Goal: Transaction & Acquisition: Book appointment/travel/reservation

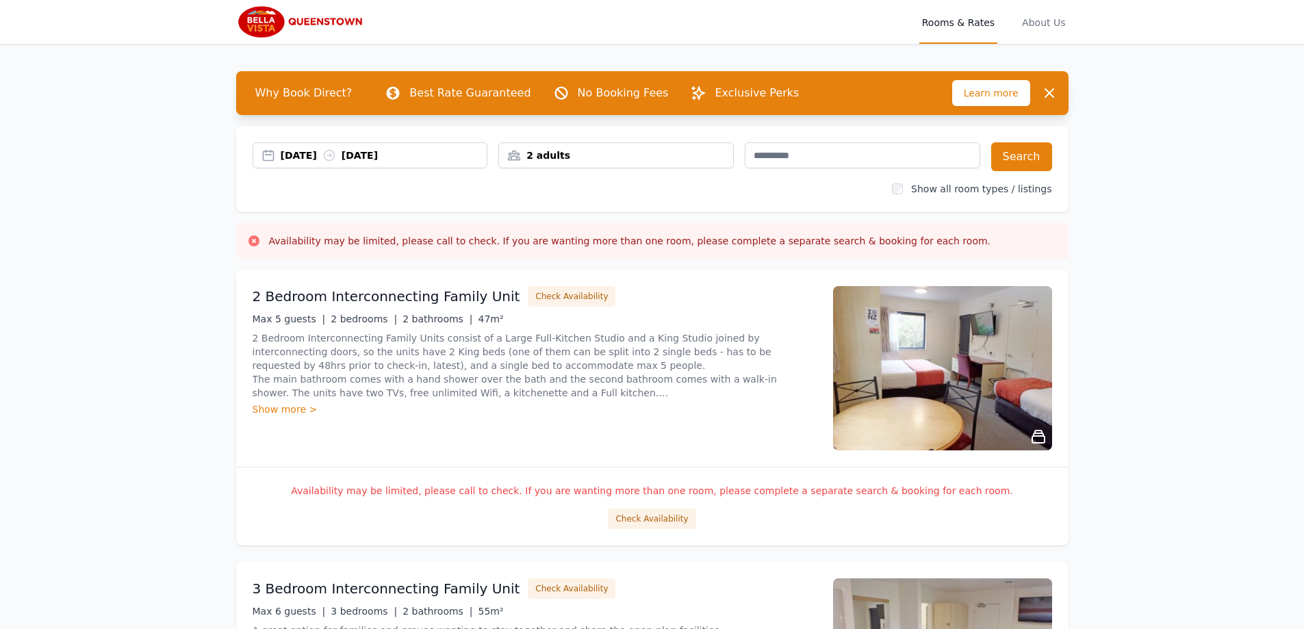
click at [456, 151] on div "[DATE] [DATE]" at bounding box center [384, 155] width 207 height 14
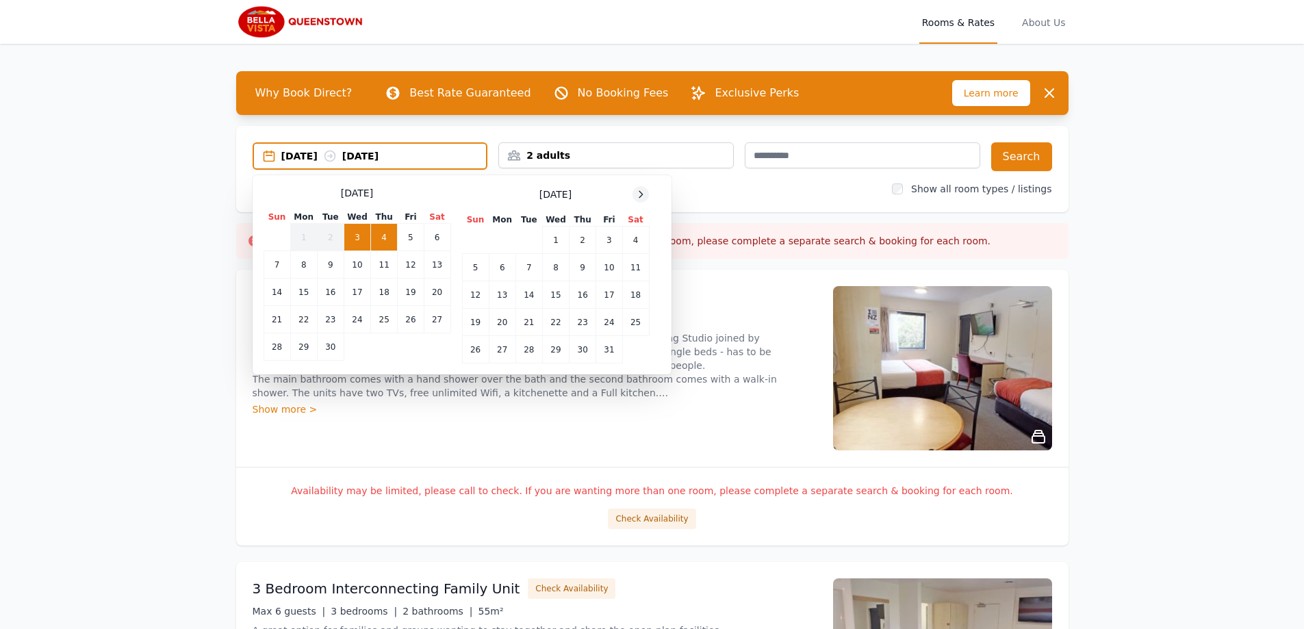
click at [641, 194] on icon at bounding box center [640, 194] width 11 height 11
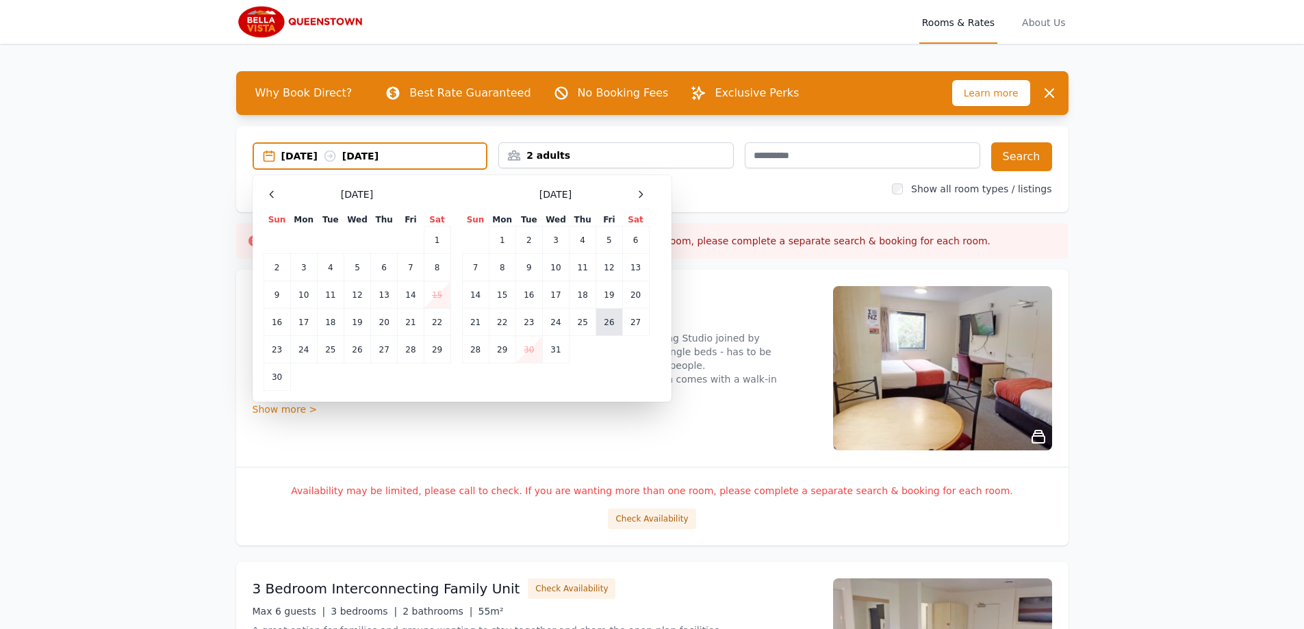
click at [609, 325] on td "26" at bounding box center [609, 322] width 26 height 27
click at [502, 354] on td "29" at bounding box center [502, 349] width 27 height 27
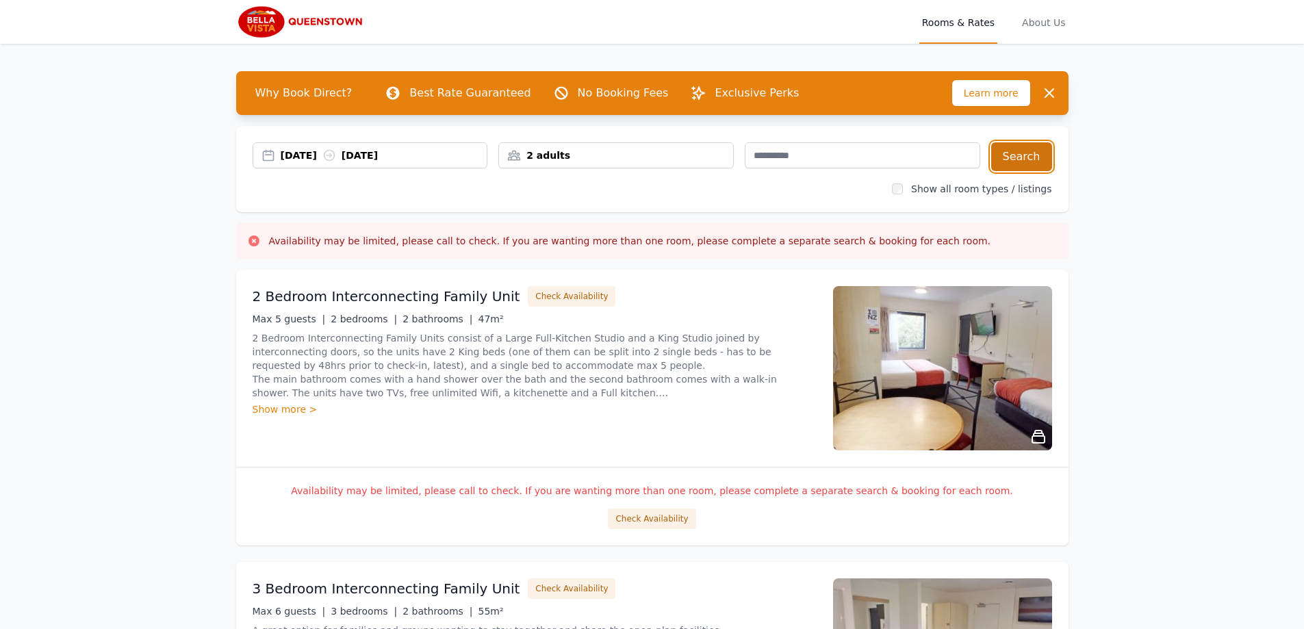
click at [1023, 160] on button "Search" at bounding box center [1021, 156] width 61 height 29
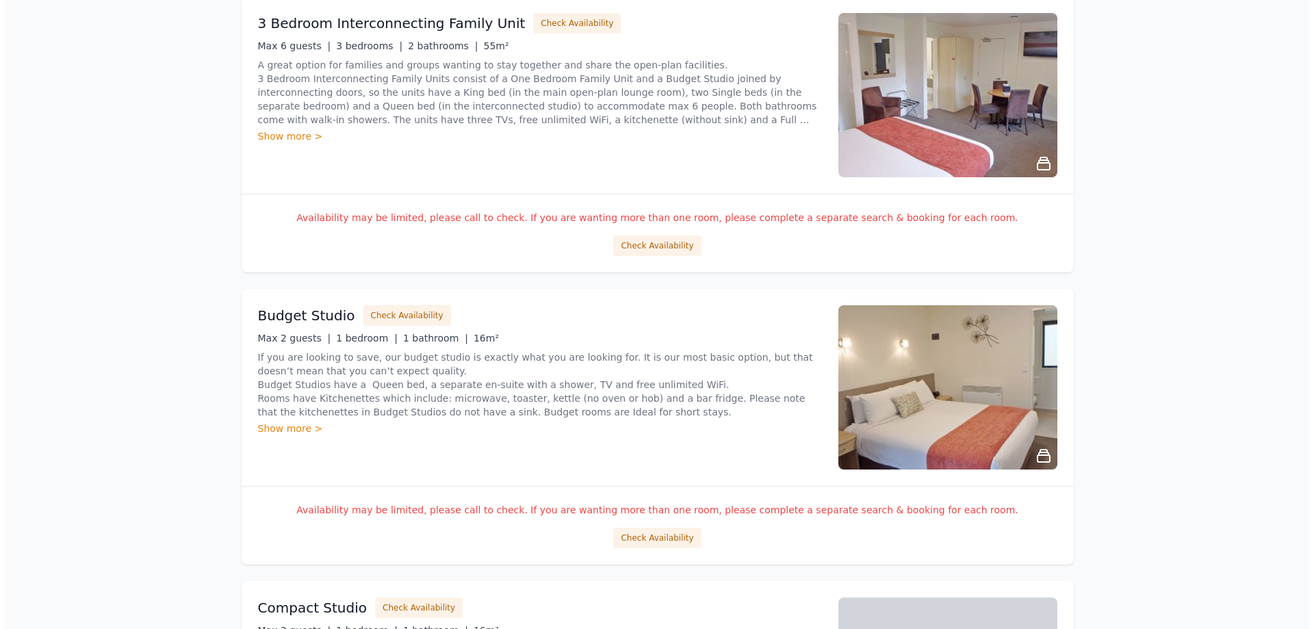
scroll to position [390, 0]
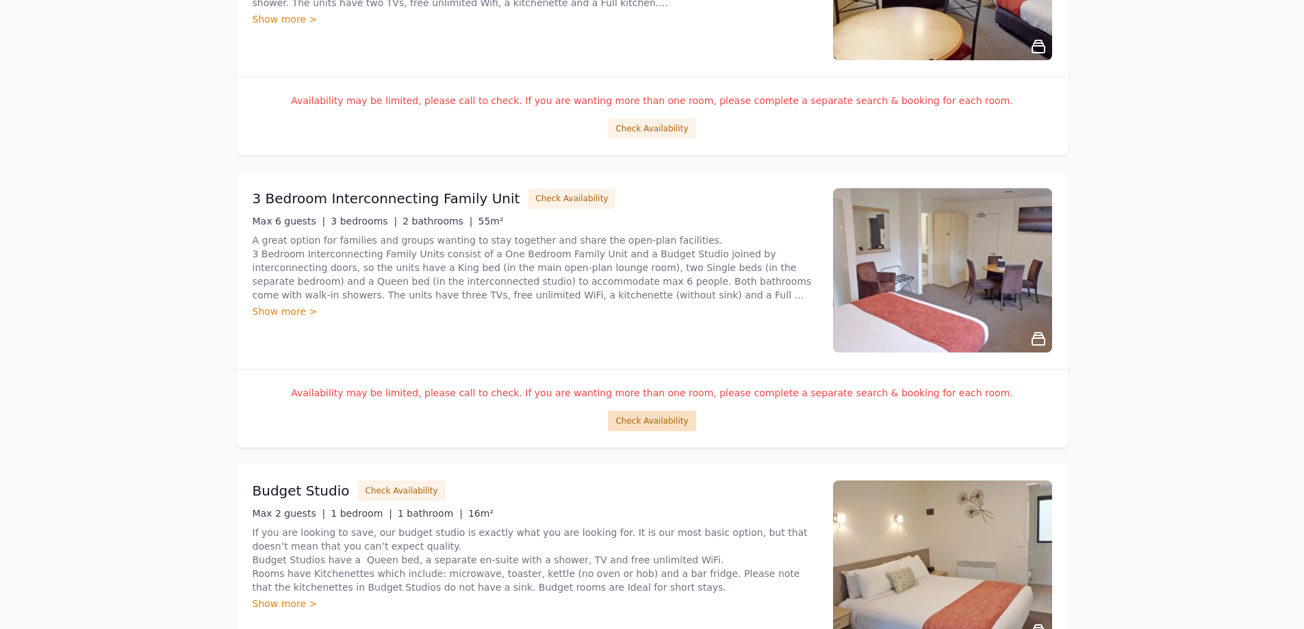
click at [651, 416] on button "Check Availability" at bounding box center [652, 421] width 88 height 21
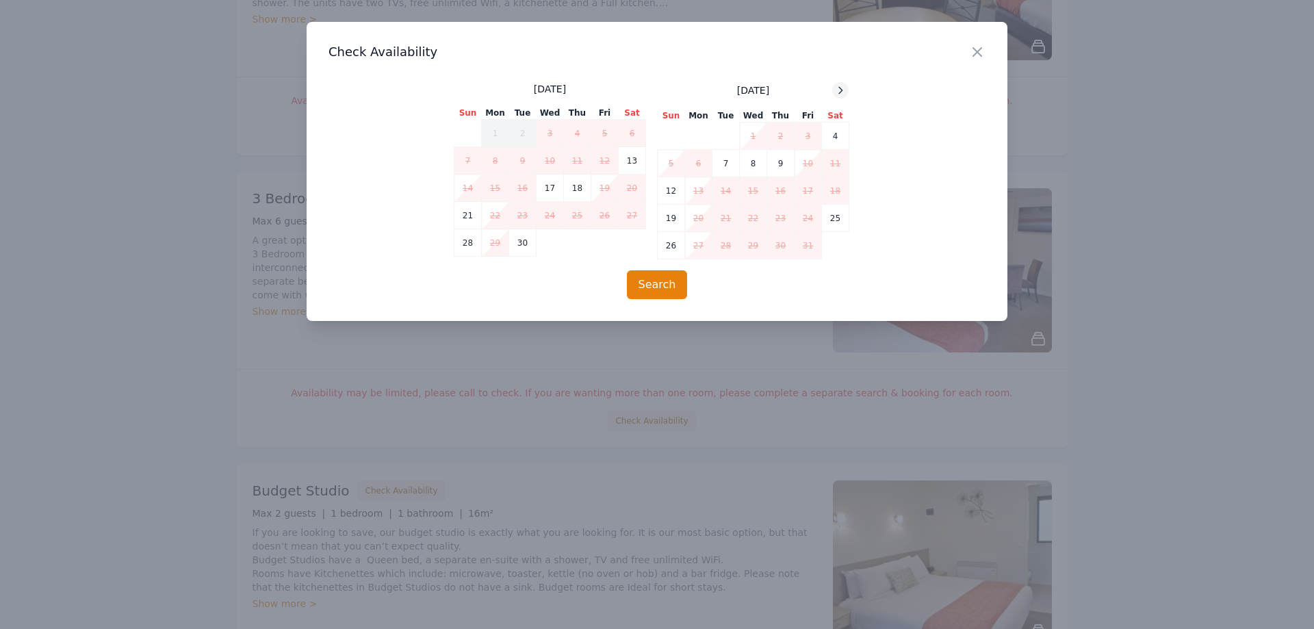
click at [845, 90] on icon at bounding box center [840, 90] width 11 height 11
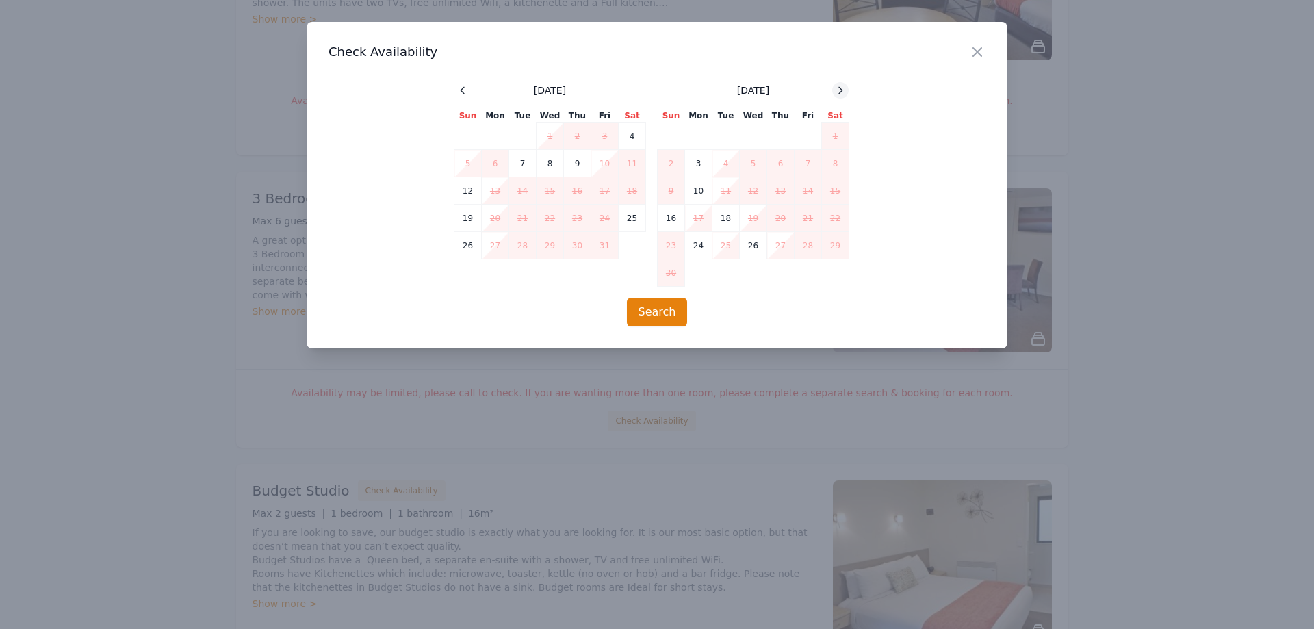
click at [845, 90] on icon at bounding box center [840, 90] width 11 height 11
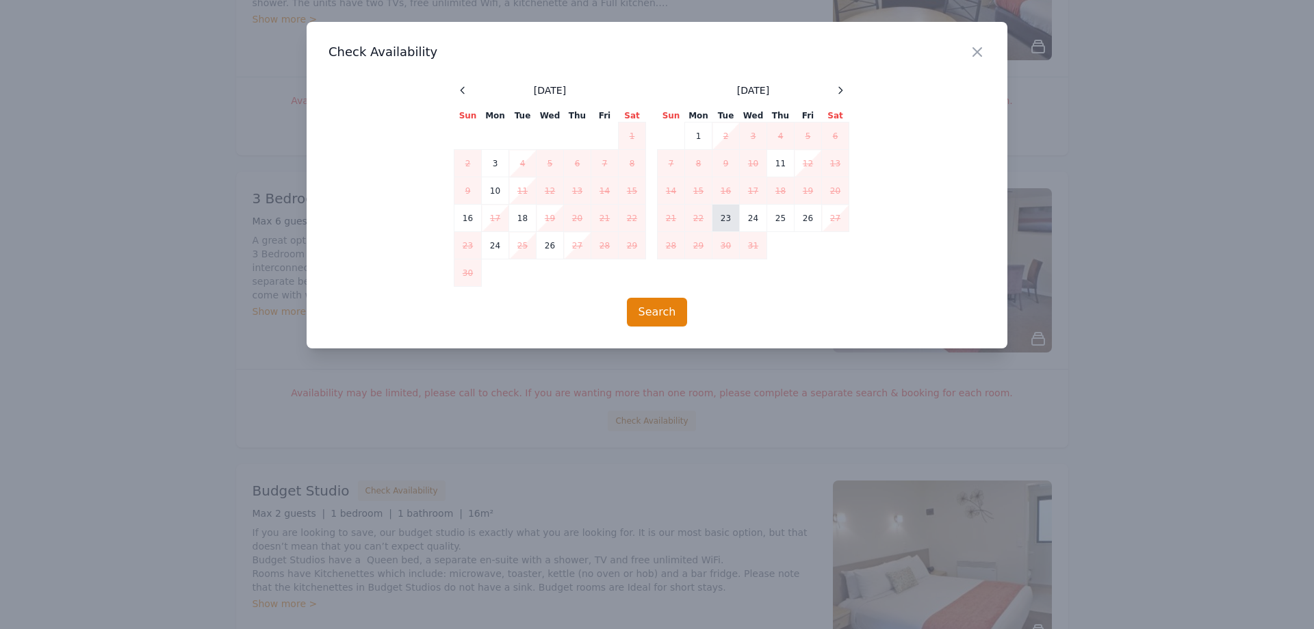
click at [725, 220] on td "23" at bounding box center [725, 218] width 27 height 27
drag, startPoint x: 807, startPoint y: 218, endPoint x: 822, endPoint y: 253, distance: 38.0
click at [807, 216] on td "26" at bounding box center [807, 218] width 27 height 27
click at [649, 313] on button "Search" at bounding box center [657, 312] width 61 height 29
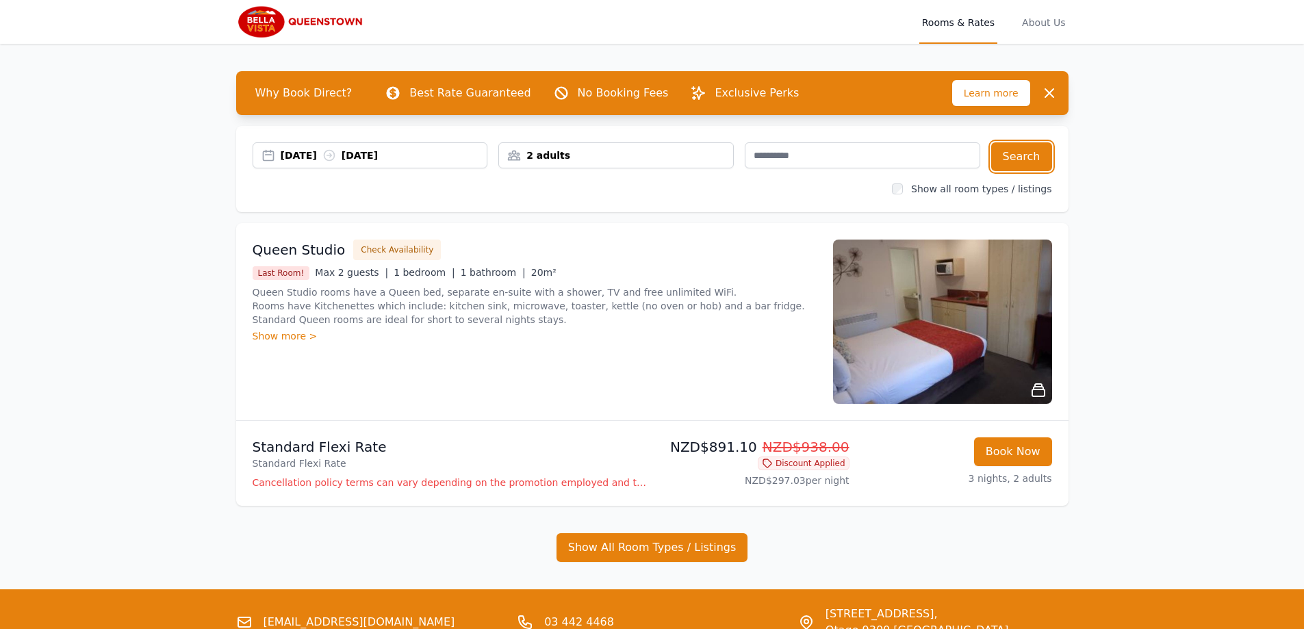
click at [610, 157] on div "2 adults" at bounding box center [616, 155] width 234 height 14
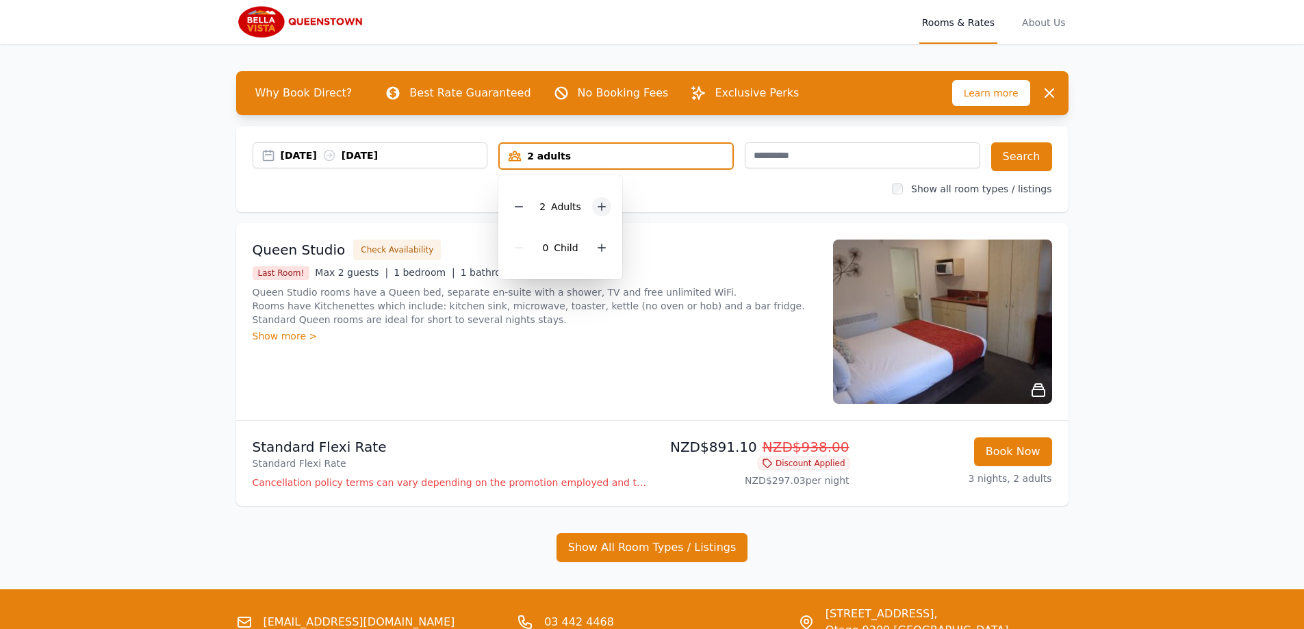
click at [599, 203] on icon at bounding box center [601, 206] width 11 height 11
click at [1016, 153] on button "Search" at bounding box center [1021, 156] width 61 height 29
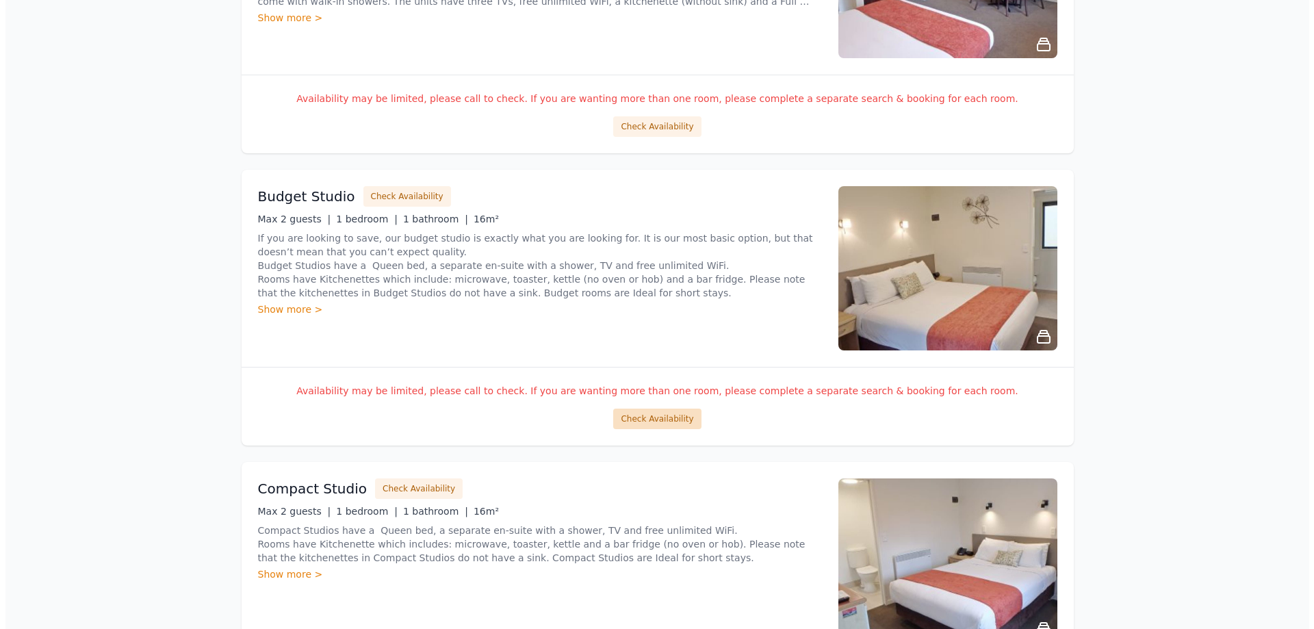
scroll to position [274, 0]
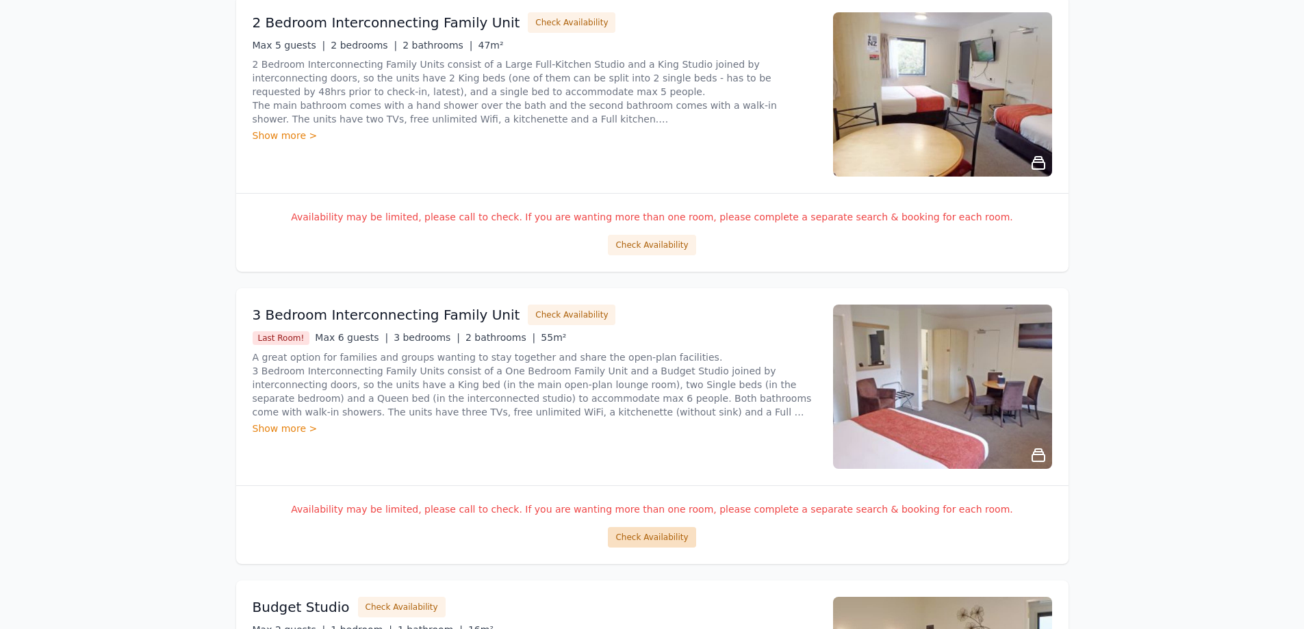
click at [656, 536] on button "Check Availability" at bounding box center [652, 537] width 88 height 21
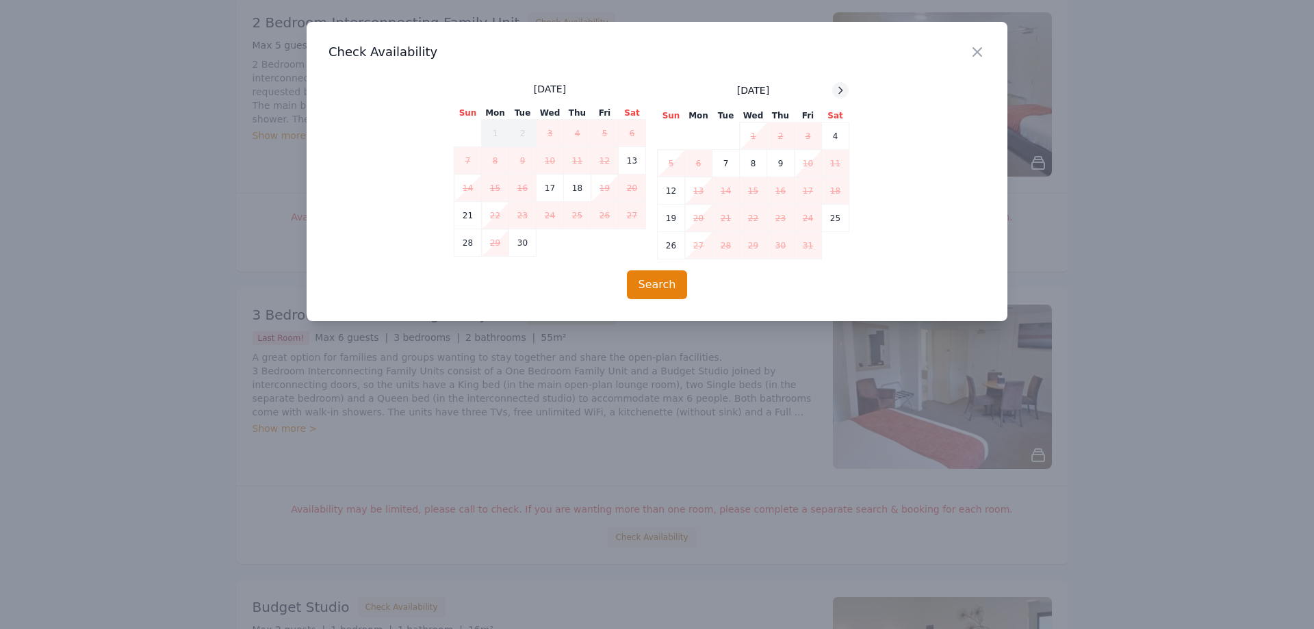
click at [842, 92] on icon at bounding box center [840, 90] width 11 height 11
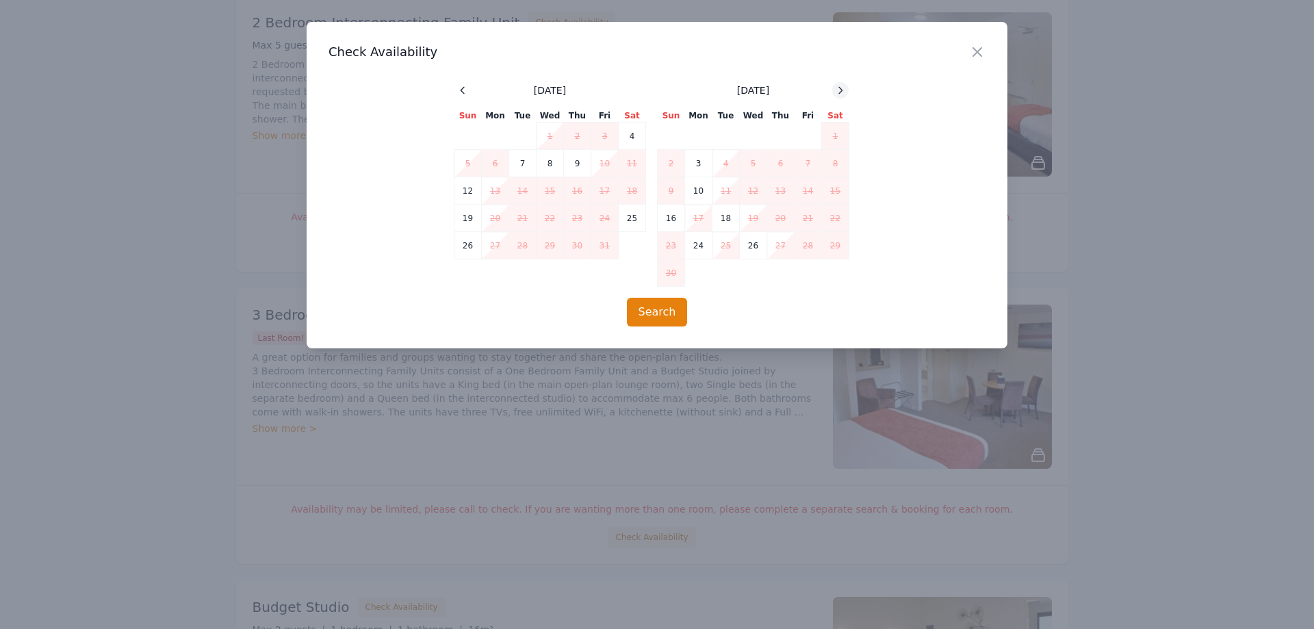
click at [842, 92] on icon at bounding box center [840, 90] width 11 height 11
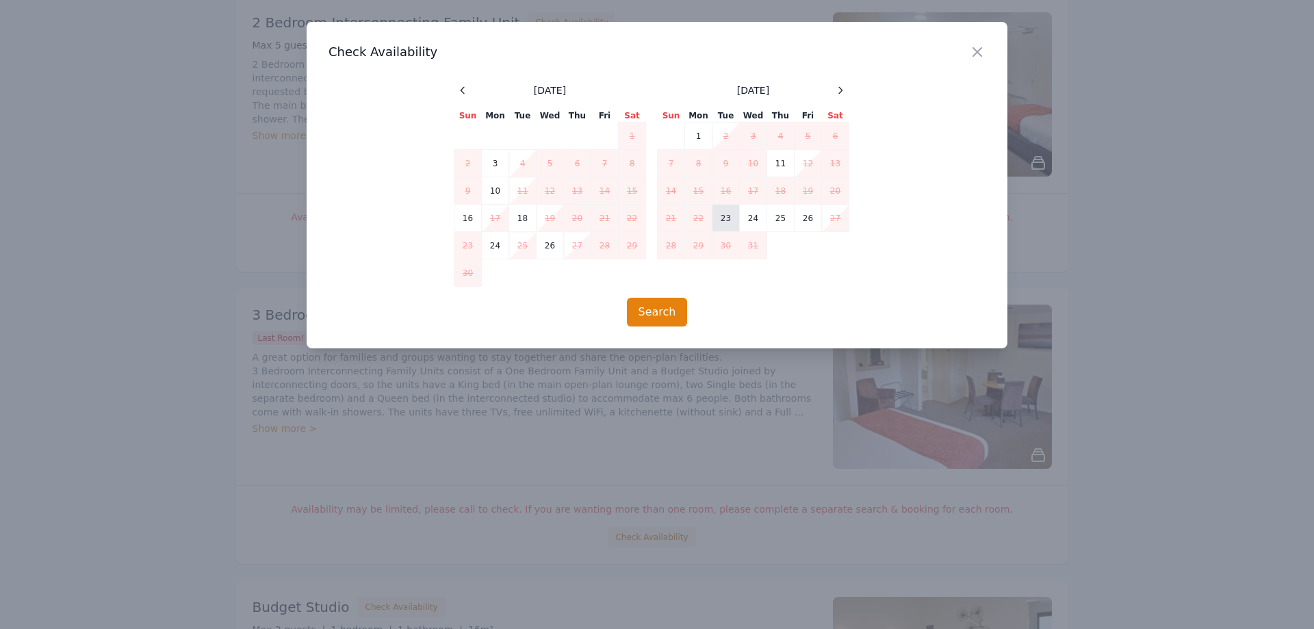
click at [723, 218] on td "23" at bounding box center [725, 218] width 27 height 27
click at [799, 223] on td "26" at bounding box center [807, 218] width 27 height 27
click at [657, 309] on button "Search" at bounding box center [657, 312] width 61 height 29
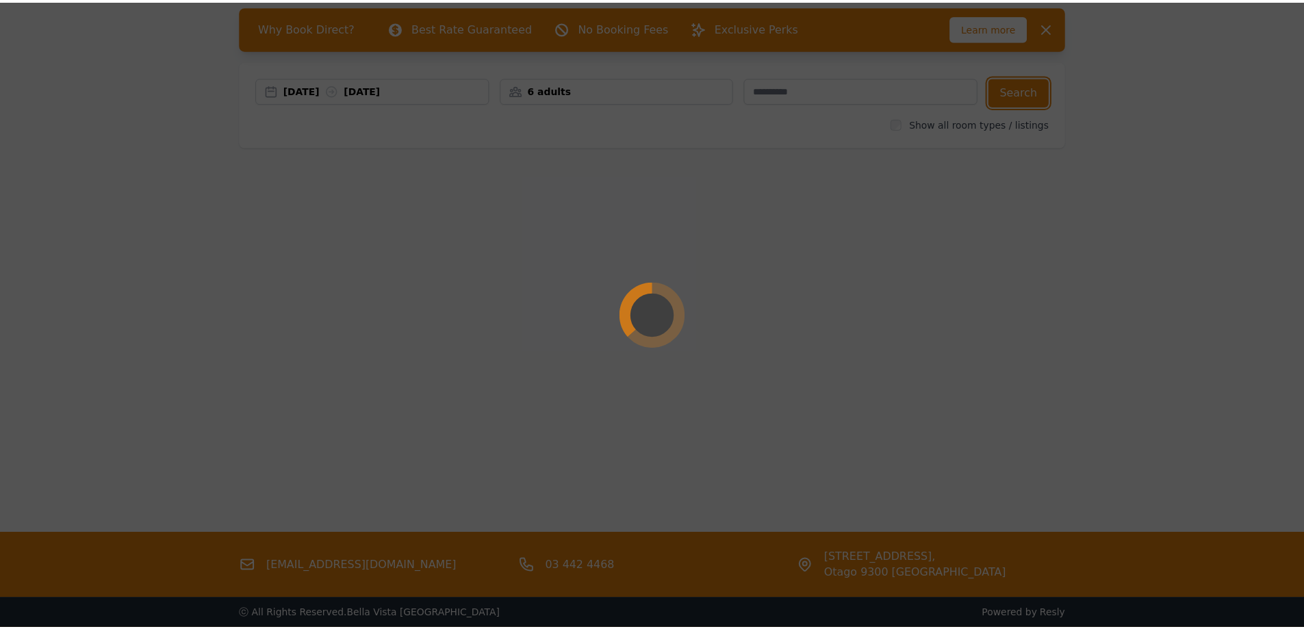
scroll to position [0, 0]
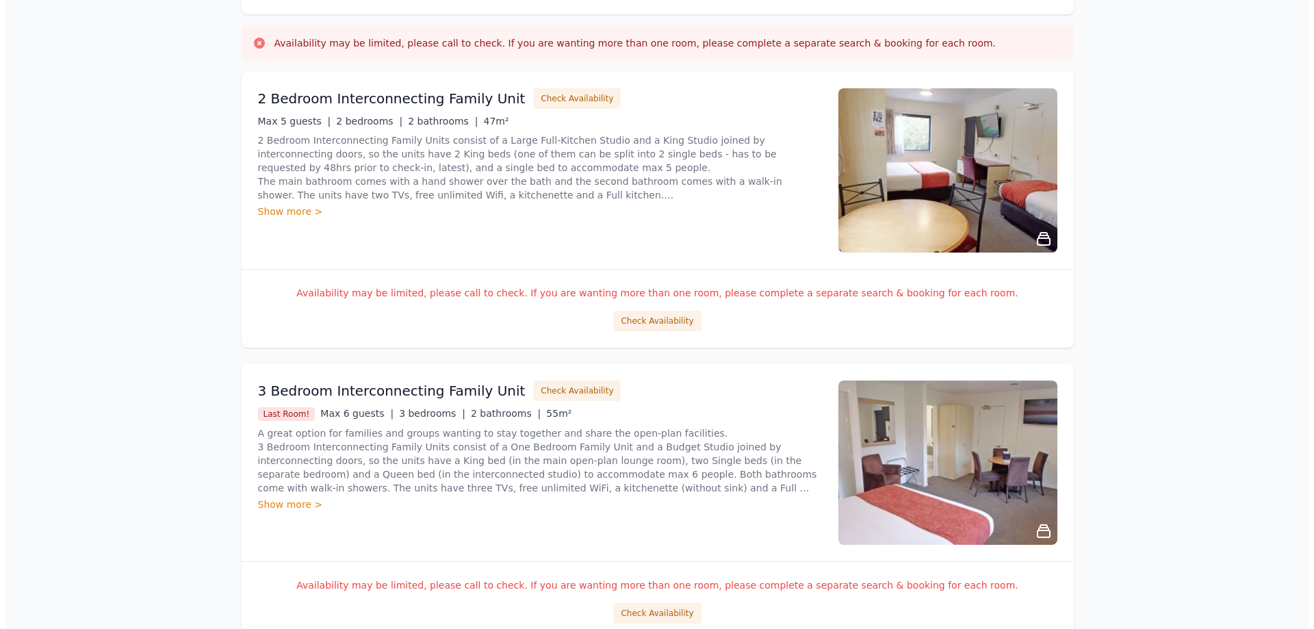
scroll to position [274, 0]
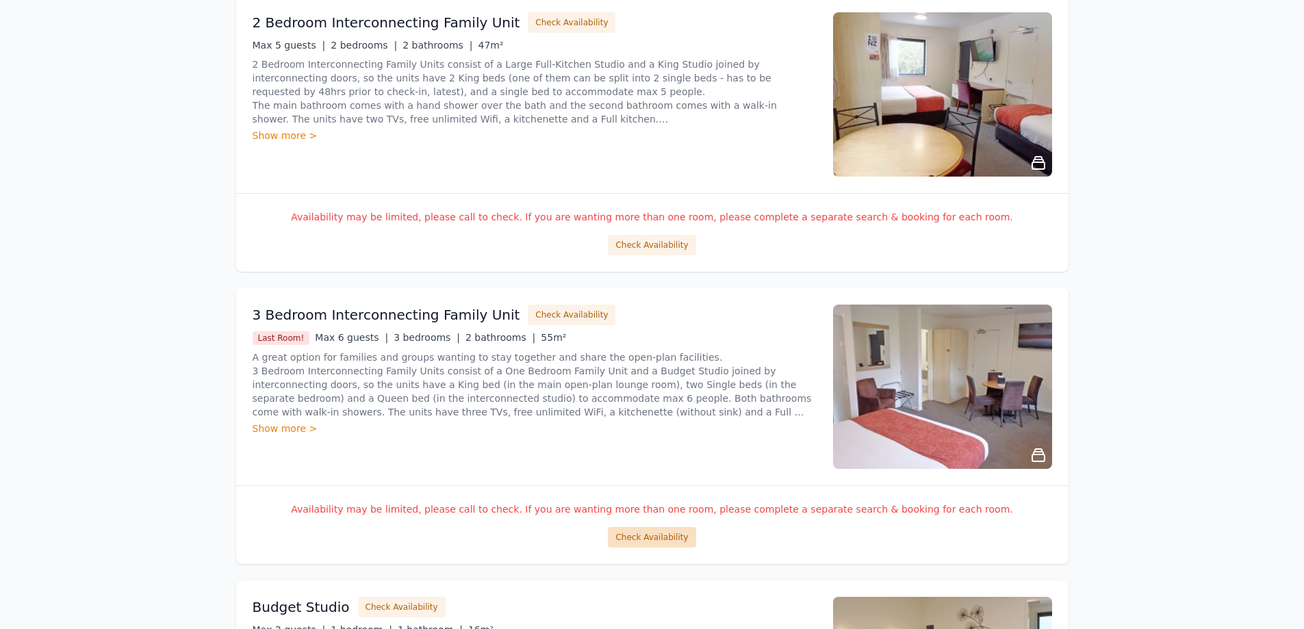
click at [649, 539] on button "Check Availability" at bounding box center [652, 537] width 88 height 21
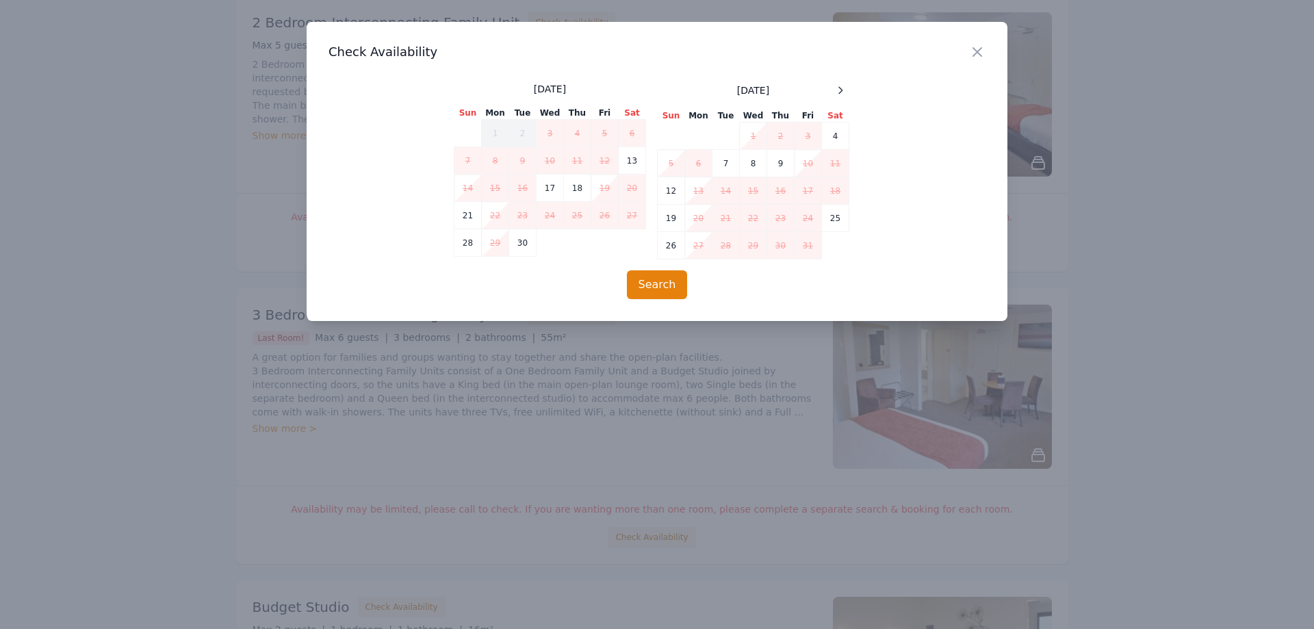
click at [846, 99] on div "[DATE] Sun Mon Tue Wed Thu Fri Sat 1 2 3 4 5 6 7 8 9 10 11 12 13 14 15 16 17 18…" at bounding box center [753, 170] width 192 height 177
click at [842, 96] on div at bounding box center [840, 90] width 16 height 16
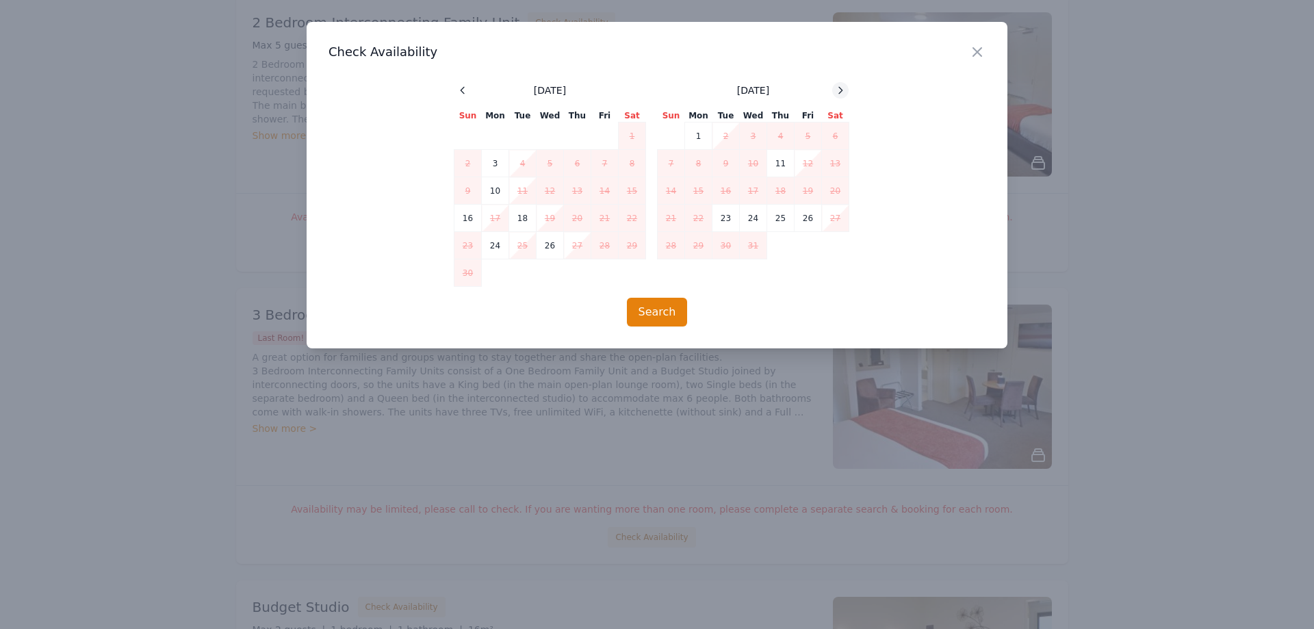
click at [842, 96] on div at bounding box center [840, 90] width 16 height 16
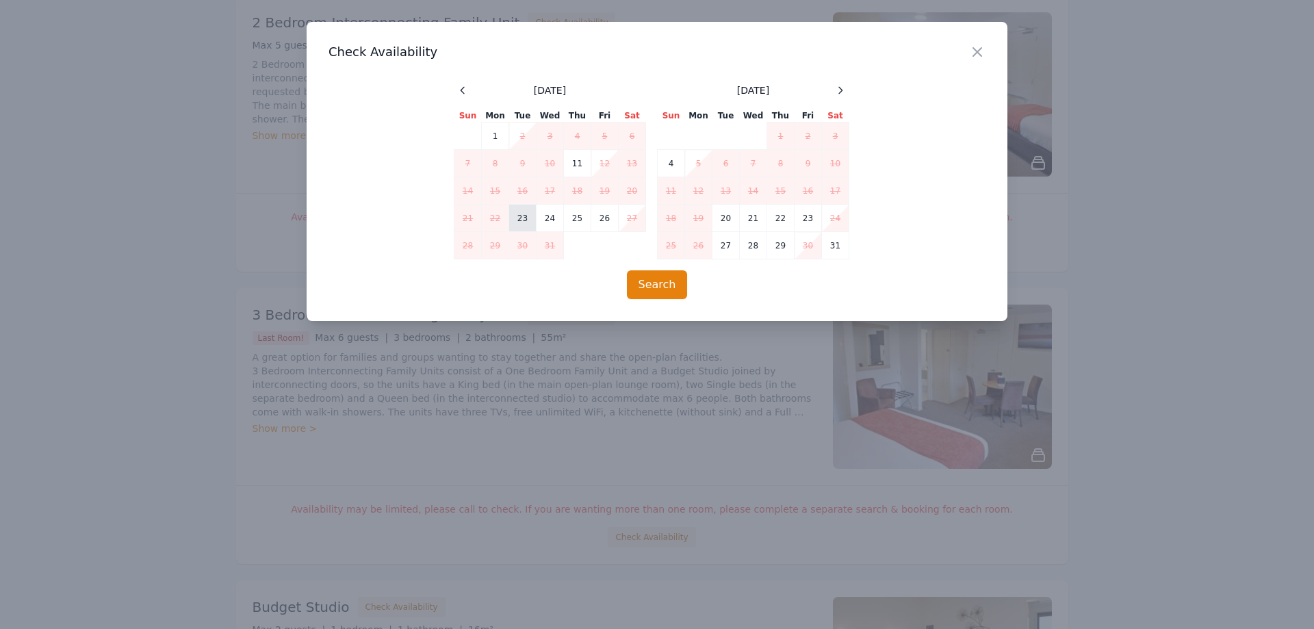
click at [521, 220] on td "23" at bounding box center [522, 218] width 27 height 27
drag, startPoint x: 606, startPoint y: 216, endPoint x: 643, endPoint y: 253, distance: 52.7
click at [606, 216] on td "26" at bounding box center [604, 218] width 27 height 27
click at [656, 287] on button "Search" at bounding box center [657, 284] width 61 height 29
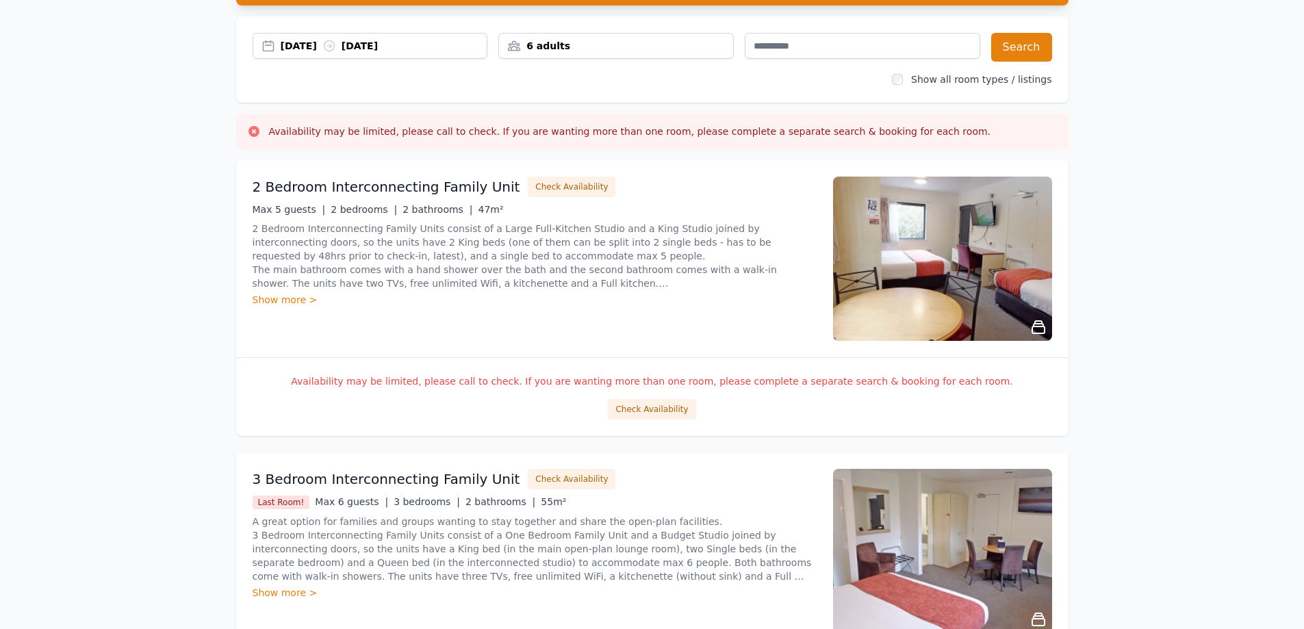
scroll to position [0, 0]
